Goal: Task Accomplishment & Management: Complete application form

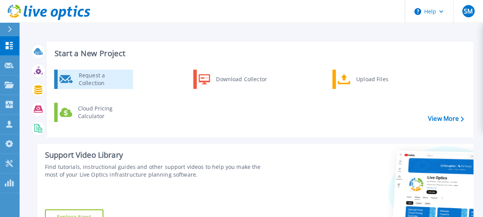
click at [113, 81] on div "Request a Collection" at bounding box center [103, 78] width 56 height 15
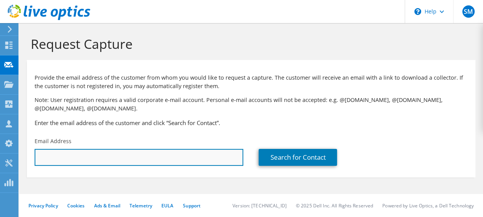
click at [120, 155] on input "text" at bounding box center [139, 157] width 209 height 17
paste input "sconner@ches.bank"
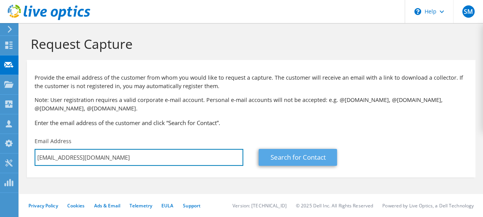
type input "sconner@ches.bank"
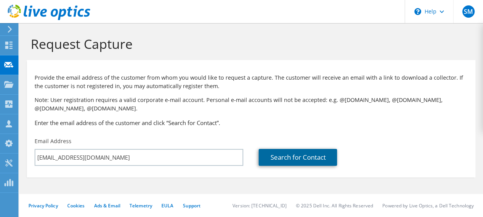
click at [288, 157] on link "Search for Contact" at bounding box center [297, 157] width 78 height 17
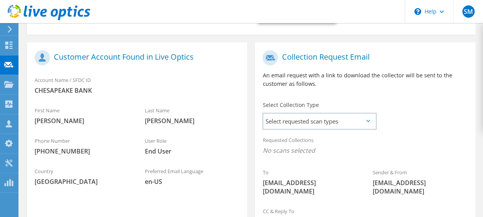
scroll to position [154, 0]
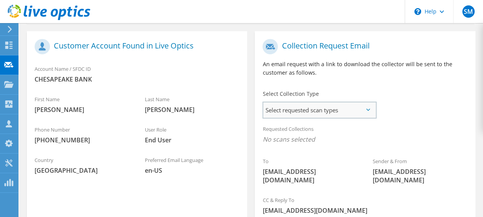
click at [307, 114] on span "Select requested scan types" at bounding box center [319, 109] width 112 height 15
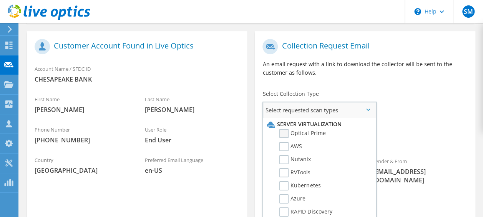
click at [302, 132] on label "Optical Prime" at bounding box center [302, 133] width 46 height 9
click at [0, 0] on input "Optical Prime" at bounding box center [0, 0] width 0 height 0
click at [418, 130] on div "Requested Collections No scans selected Optical Prime" at bounding box center [365, 136] width 220 height 31
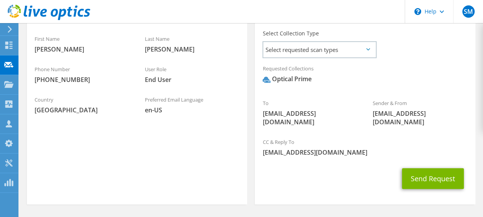
scroll to position [230, 0]
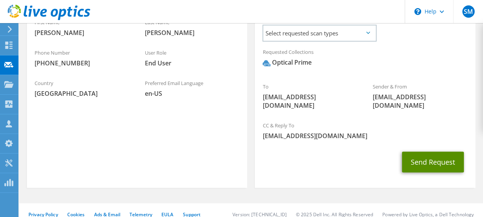
click at [424, 151] on button "Send Request" at bounding box center [433, 161] width 62 height 21
